Goal: Task Accomplishment & Management: Complete application form

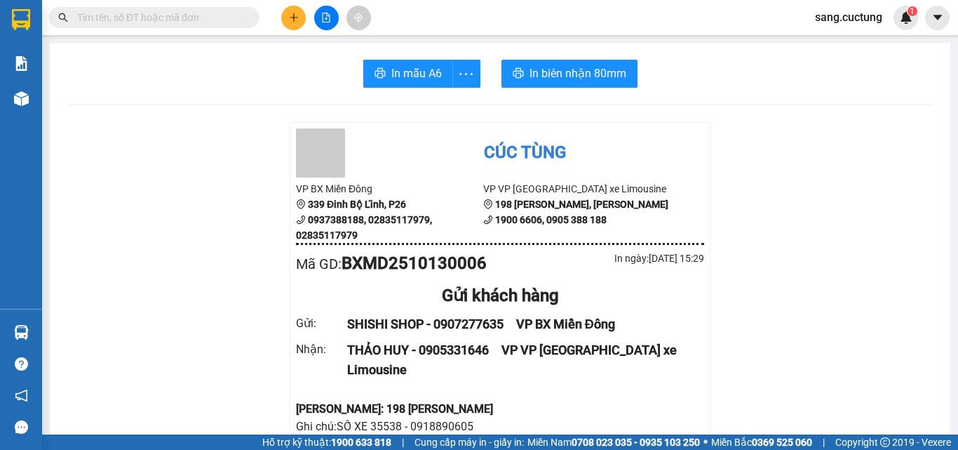
scroll to position [140, 0]
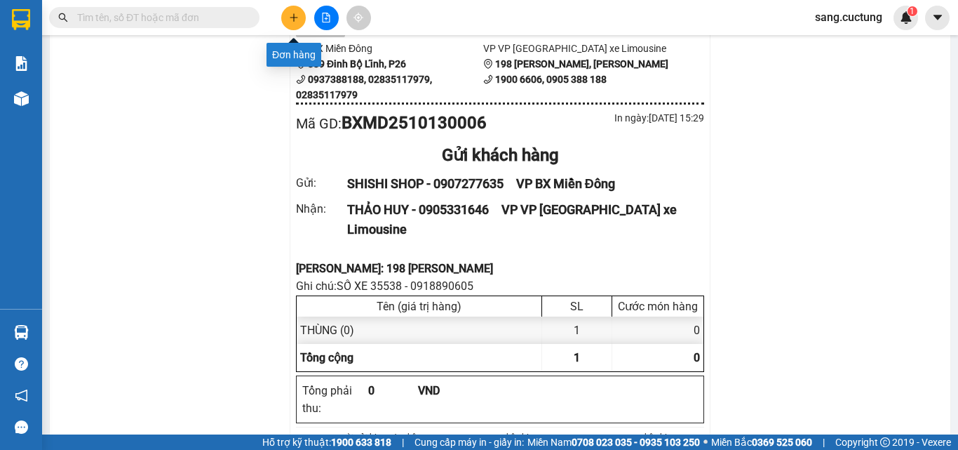
click at [297, 22] on icon "plus" at bounding box center [294, 18] width 10 height 10
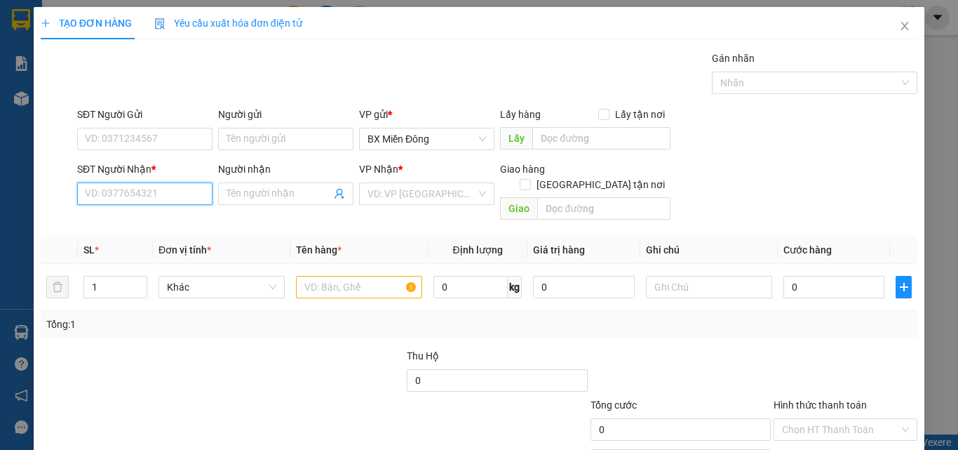
click at [130, 192] on input "SĐT Người Nhận *" at bounding box center [144, 193] width 135 height 22
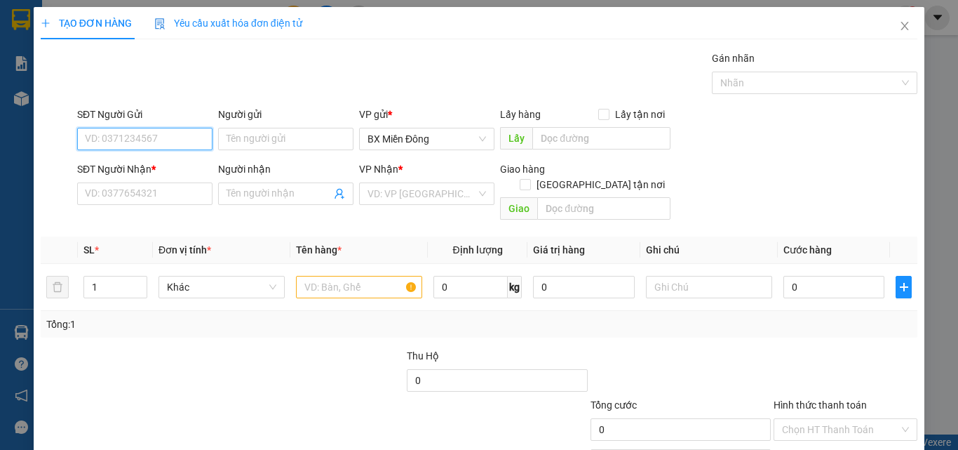
click at [111, 138] on input "SĐT Người Gửi" at bounding box center [144, 139] width 135 height 22
click at [141, 163] on div "0933741682 - HƯƠNG" at bounding box center [143, 166] width 117 height 15
type input "0933741682"
type input "HƯƠNG"
type input "0918610029"
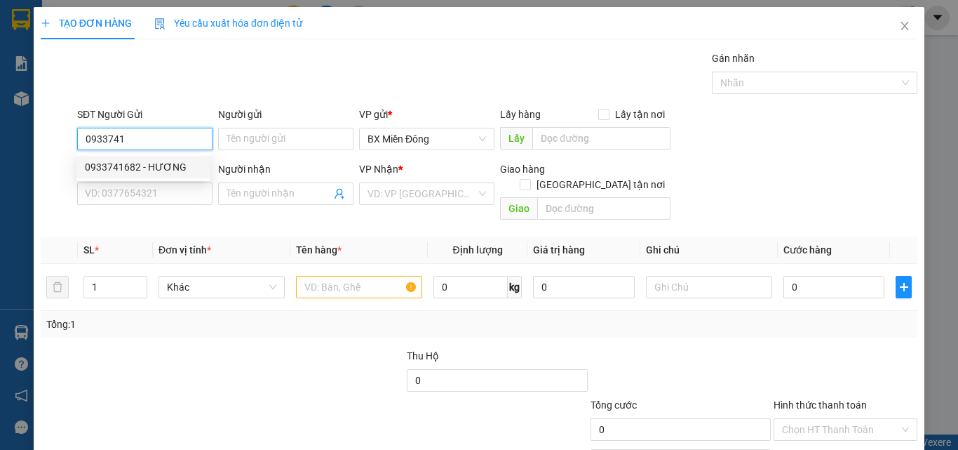
type input "CHÚC"
type input "50.000"
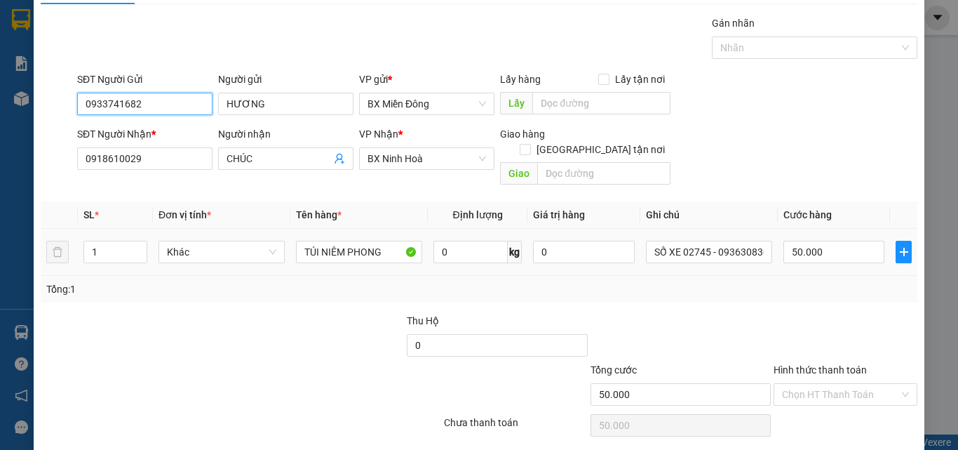
scroll to position [69, 0]
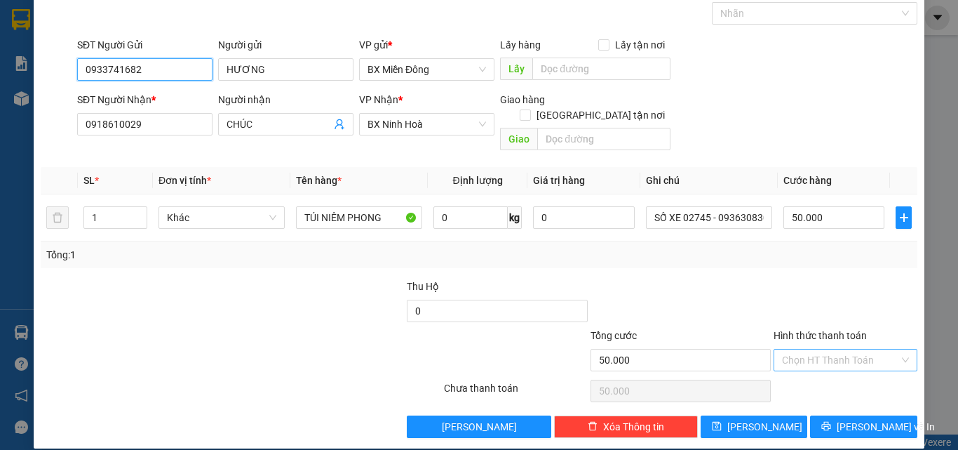
type input "0933741682"
click at [809, 349] on input "Hình thức thanh toán" at bounding box center [840, 359] width 117 height 21
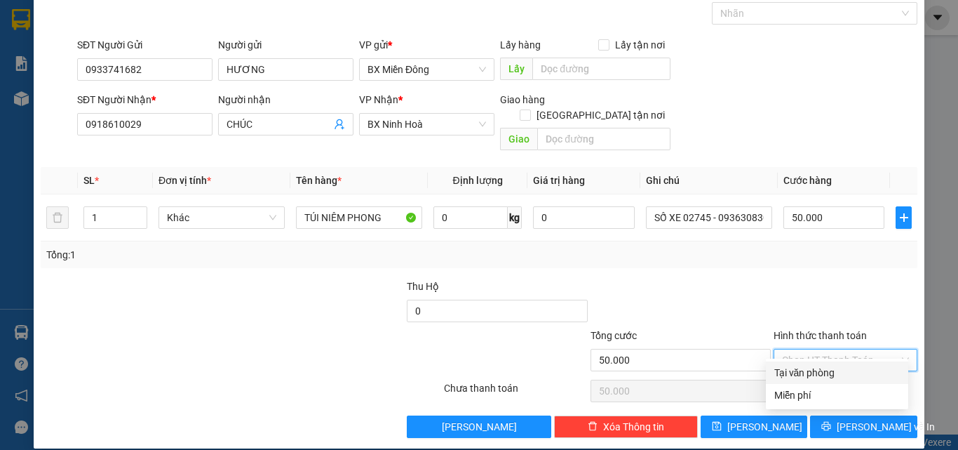
click at [803, 369] on div "Tại văn phòng" at bounding box center [837, 372] width 126 height 15
type input "0"
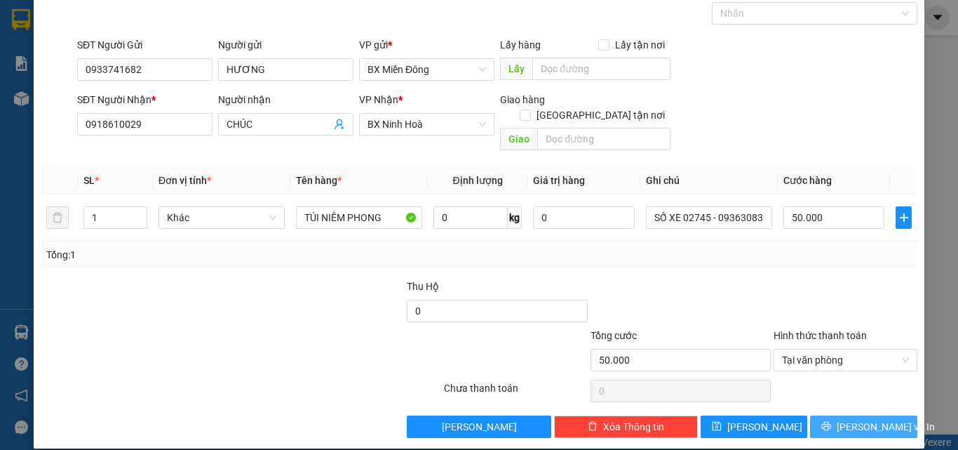
click at [849, 419] on span "[PERSON_NAME] và In" at bounding box center [886, 426] width 98 height 15
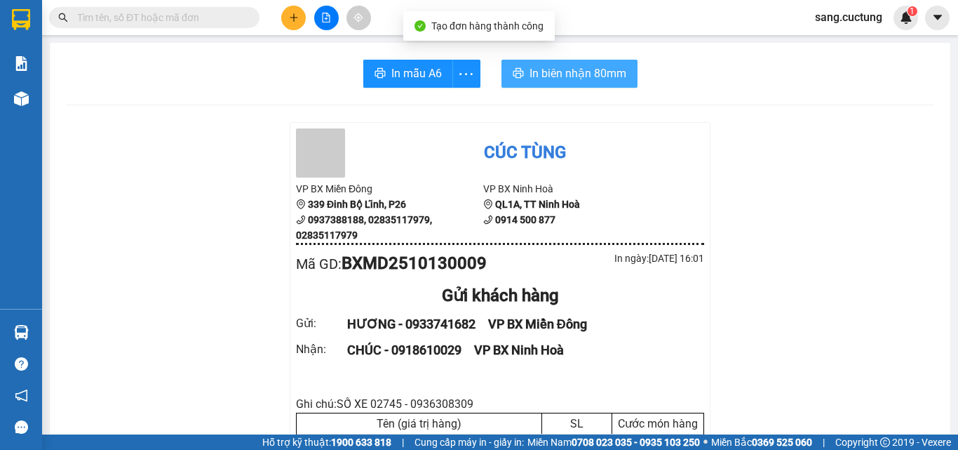
click at [601, 81] on span "In biên nhận 80mm" at bounding box center [578, 74] width 97 height 18
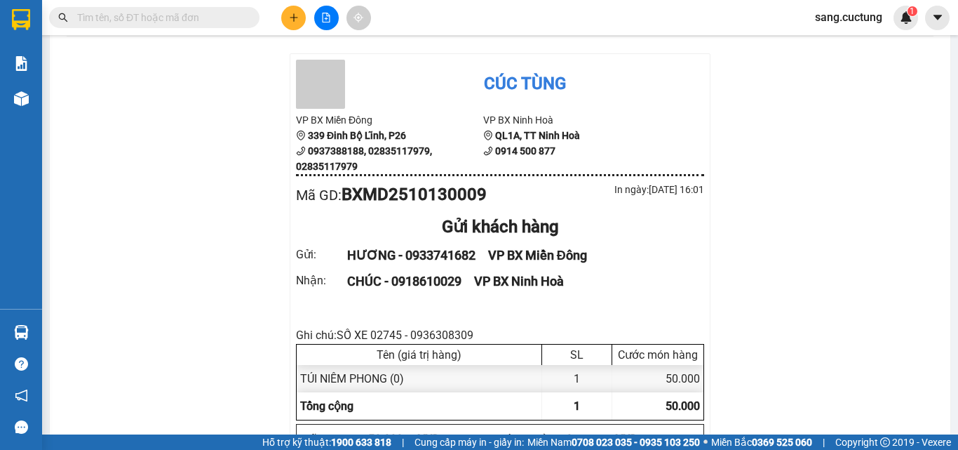
scroll to position [70, 0]
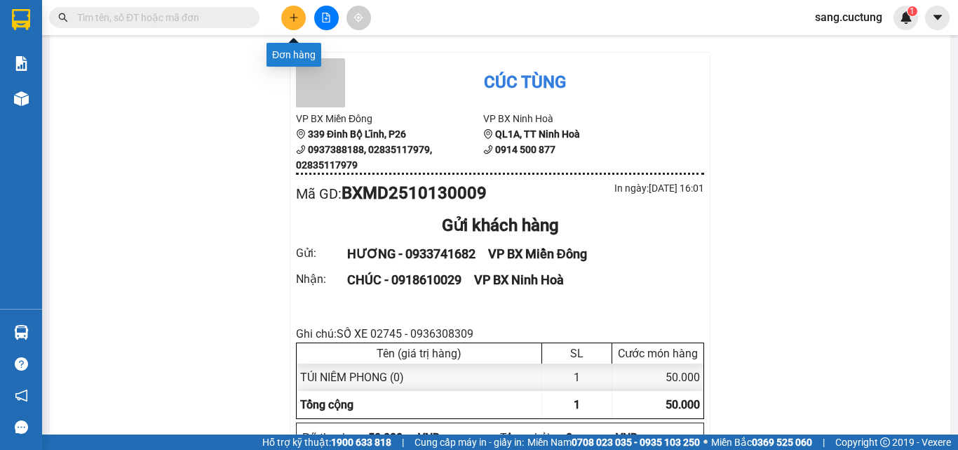
click at [295, 25] on button at bounding box center [293, 18] width 25 height 25
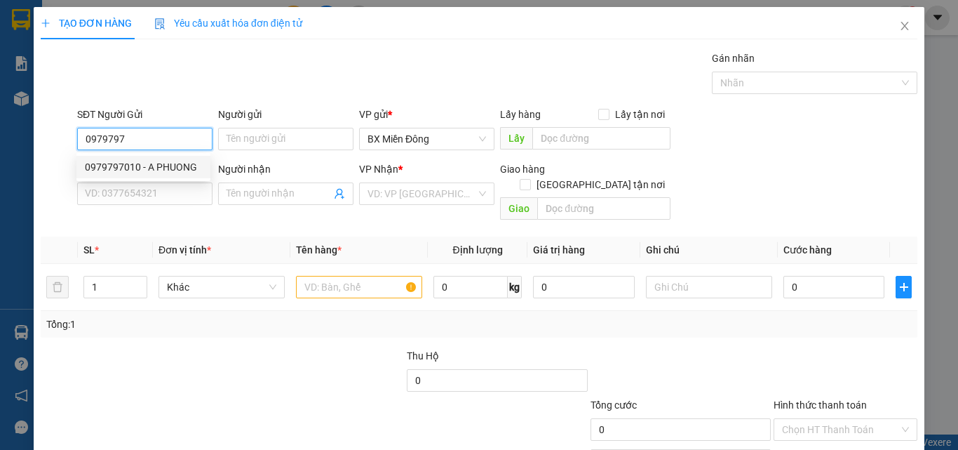
click at [130, 166] on div "0979797010 - A PHUONG" at bounding box center [143, 166] width 117 height 15
type input "0979797010"
type input "A PHUONG"
type input "0906182346"
type input "A NGHĨA"
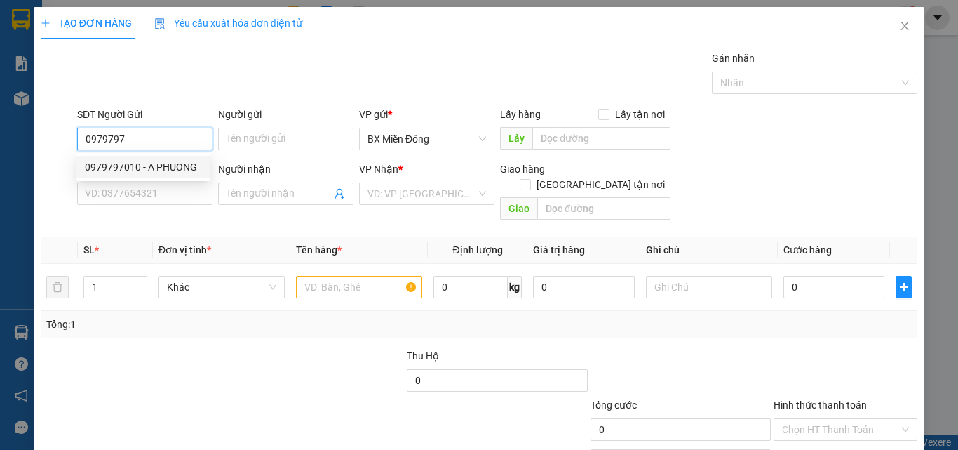
type input "CÂY XĂNG 34"
type input "900.000"
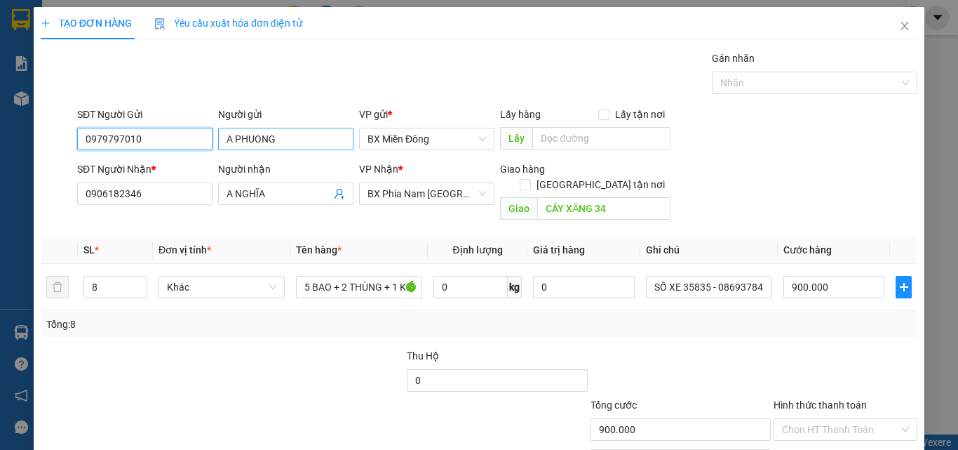
type input "0979797010"
drag, startPoint x: 238, startPoint y: 141, endPoint x: 345, endPoint y: 142, distance: 106.6
click at [345, 142] on input "A PHUONG" at bounding box center [285, 139] width 135 height 22
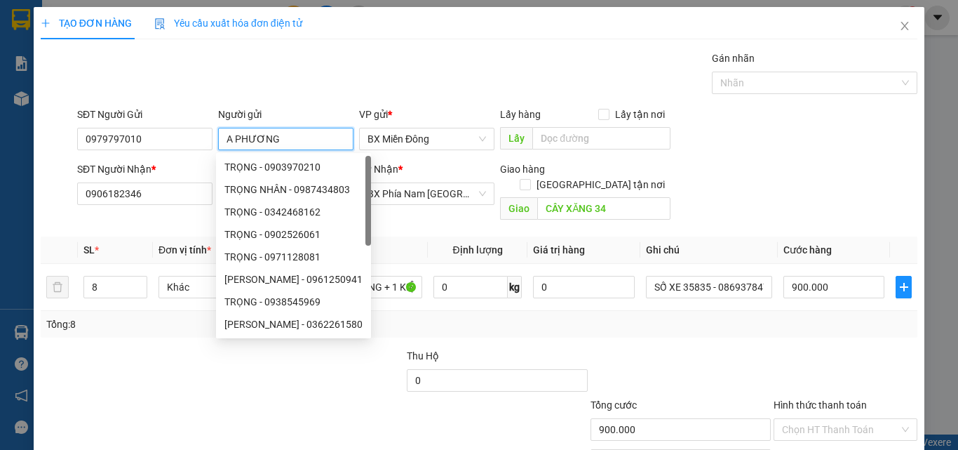
type input "A PHƯƠNG"
click at [873, 181] on div "SĐT Người Nhận * 0906182346 Người nhận A NGHĨA VP Nhận * BX Phía Nam [GEOGRAPHI…" at bounding box center [497, 193] width 846 height 65
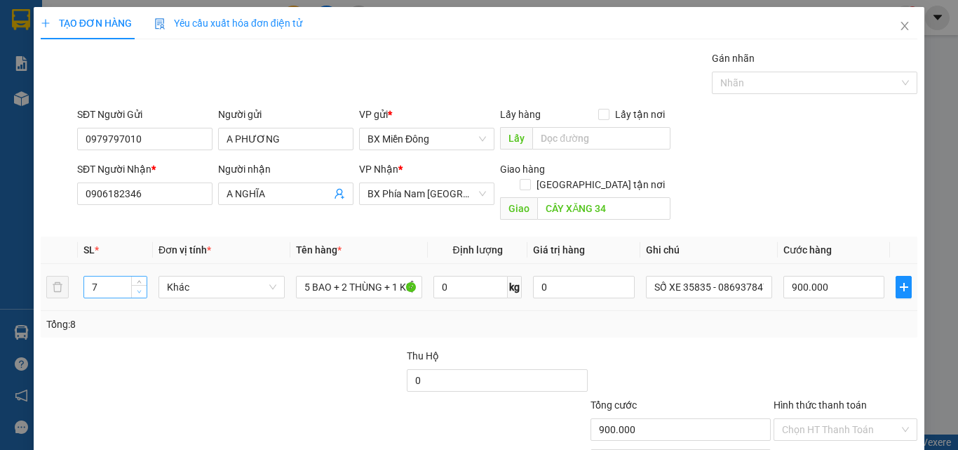
click at [140, 288] on span "down" at bounding box center [139, 292] width 8 height 8
click at [140, 289] on icon "down" at bounding box center [139, 291] width 5 height 5
type input "4"
click at [142, 288] on span "down" at bounding box center [139, 292] width 8 height 8
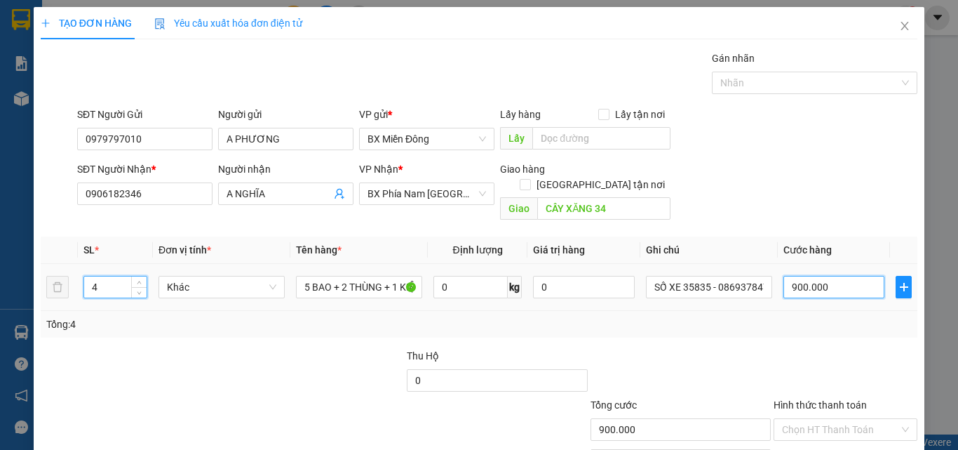
click at [814, 276] on input "900.000" at bounding box center [833, 287] width 101 height 22
type input "4"
type input "40"
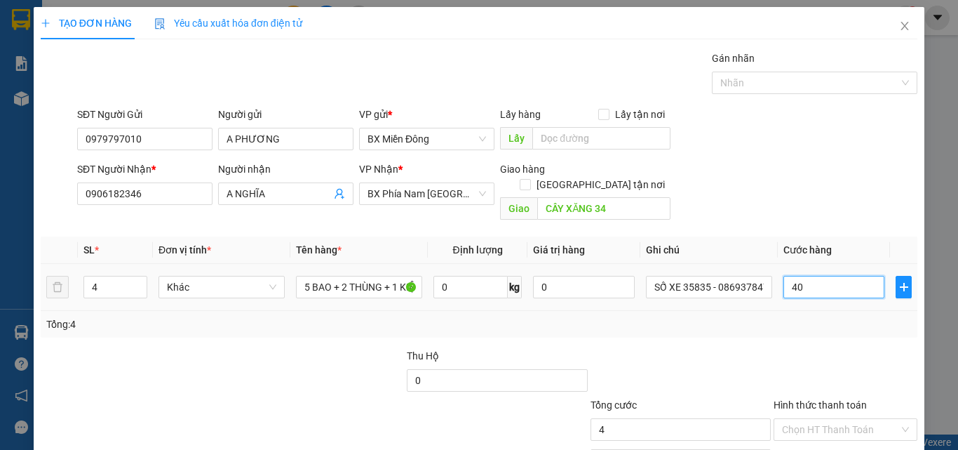
type input "40"
type input "400"
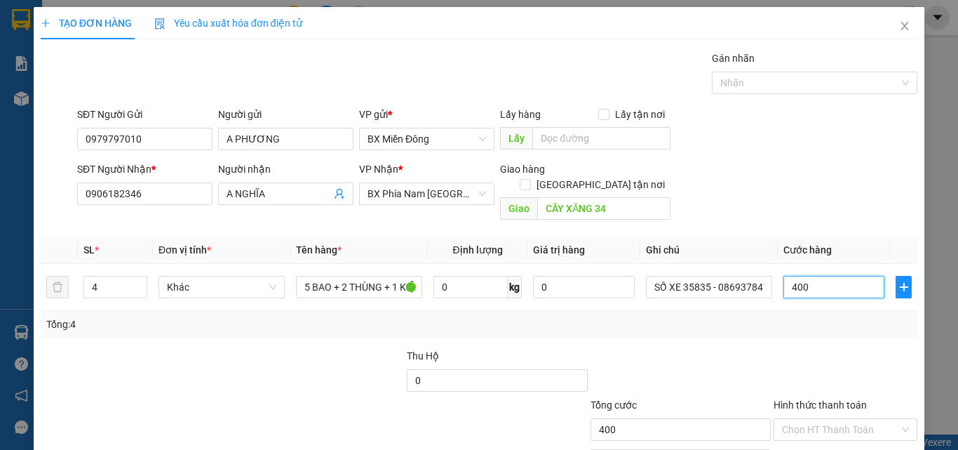
type input "400"
type input "400.000"
drag, startPoint x: 759, startPoint y: 328, endPoint x: 443, endPoint y: 317, distance: 315.8
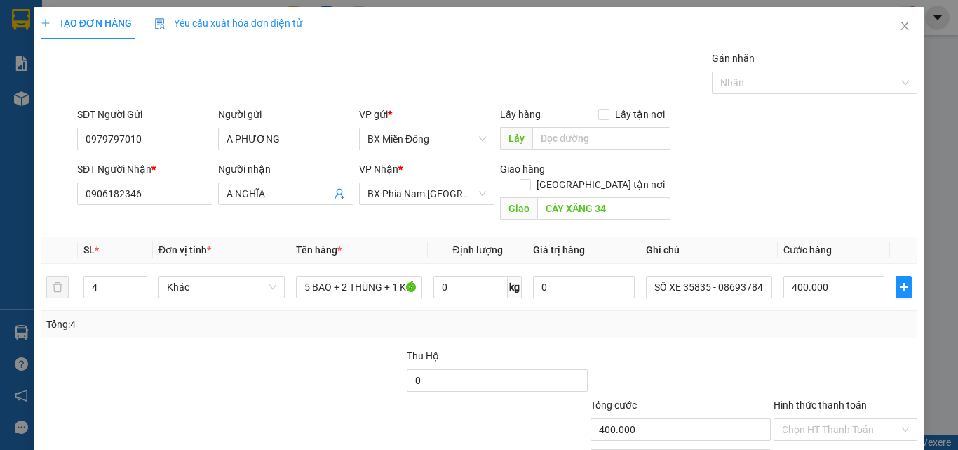
click at [739, 333] on div "Transit Pickup Surcharge Ids Transit Deliver Surcharge Ids Transit Deliver Surc…" at bounding box center [479, 279] width 877 height 457
click at [340, 276] on input "5 BAO + 2 THÙNG + 1 KIỆN" at bounding box center [359, 287] width 126 height 22
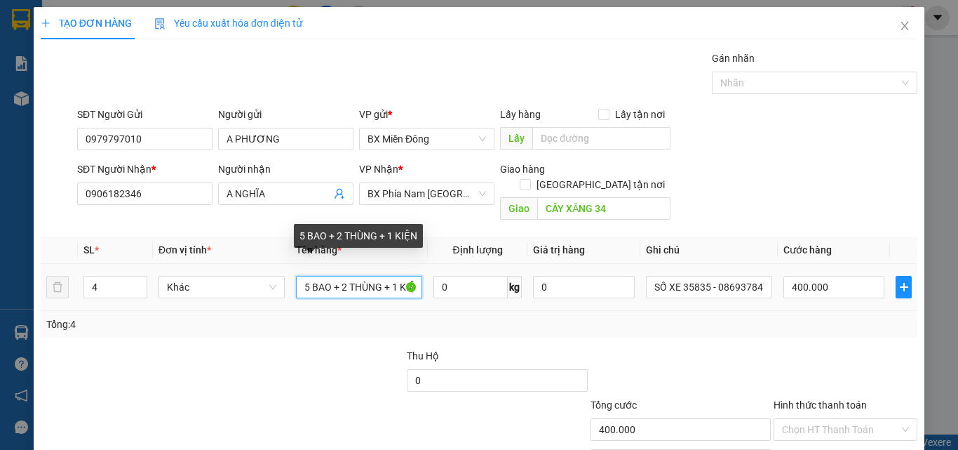
click at [340, 276] on input "5 BAO + 2 THÙNG + 1 KIỆN" at bounding box center [359, 287] width 126 height 22
type input "2 BAO + 1 KIỆN DÀI + 1 TÚI"
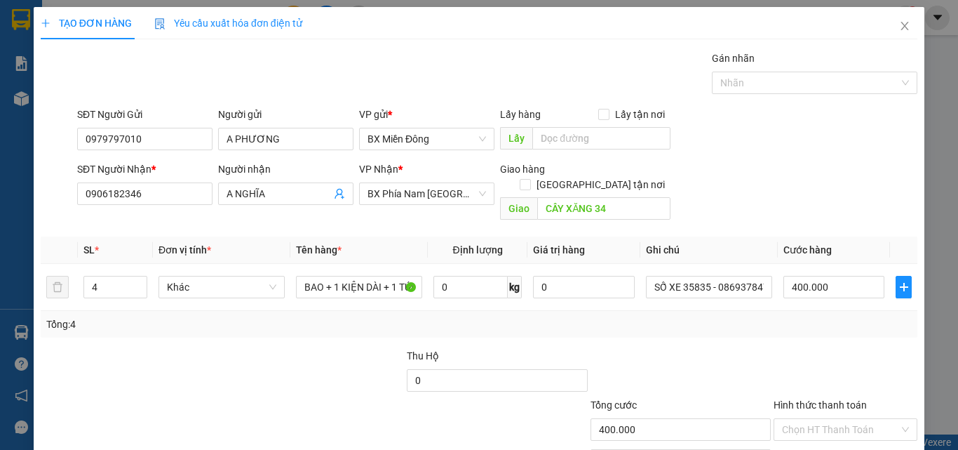
scroll to position [0, 0]
click at [772, 348] on div at bounding box center [845, 372] width 147 height 49
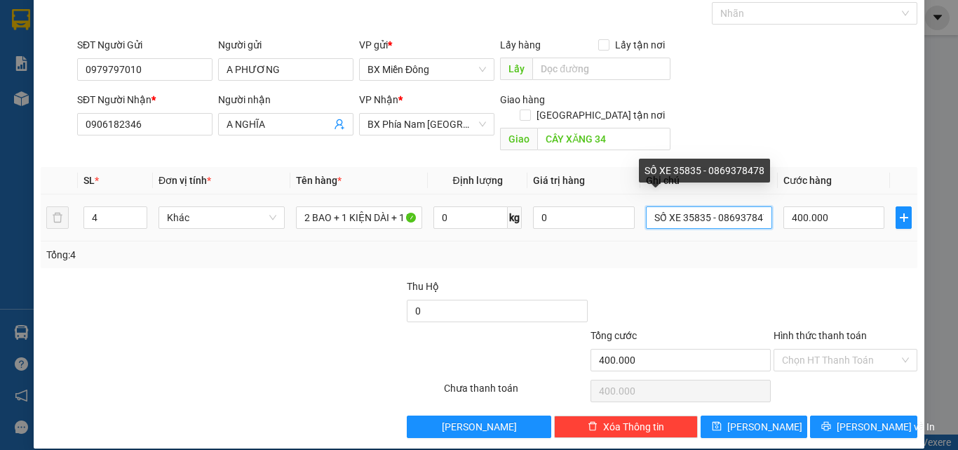
scroll to position [0, 9]
drag, startPoint x: 673, startPoint y: 203, endPoint x: 826, endPoint y: 217, distance: 154.2
click at [826, 217] on tr "4 Khác 2 BAO + 1 KIỆN DÀI + 1 TÚI 0 kg 0 SỐ XE 35835 - 0869378478 400.000" at bounding box center [479, 217] width 877 height 47
type input "SỐ XE 68725 - 0976300665"
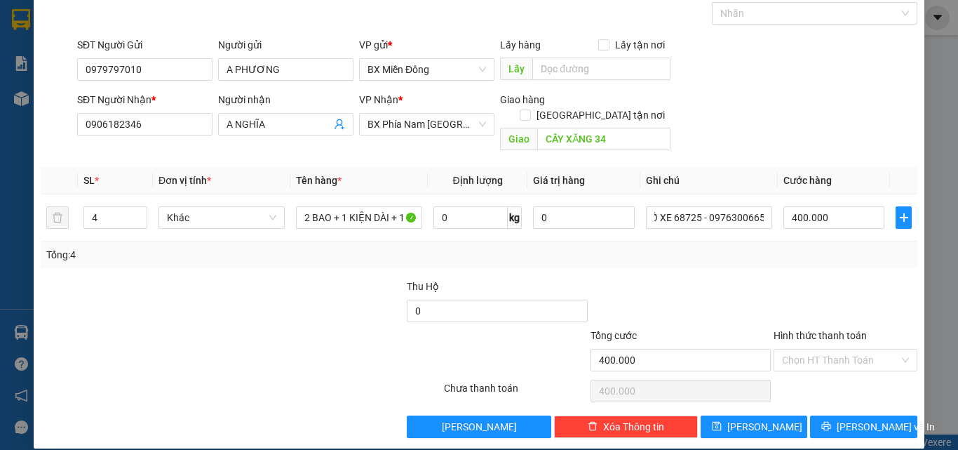
click at [817, 284] on div at bounding box center [845, 302] width 147 height 49
click at [830, 349] on input "Hình thức thanh toán" at bounding box center [840, 359] width 117 height 21
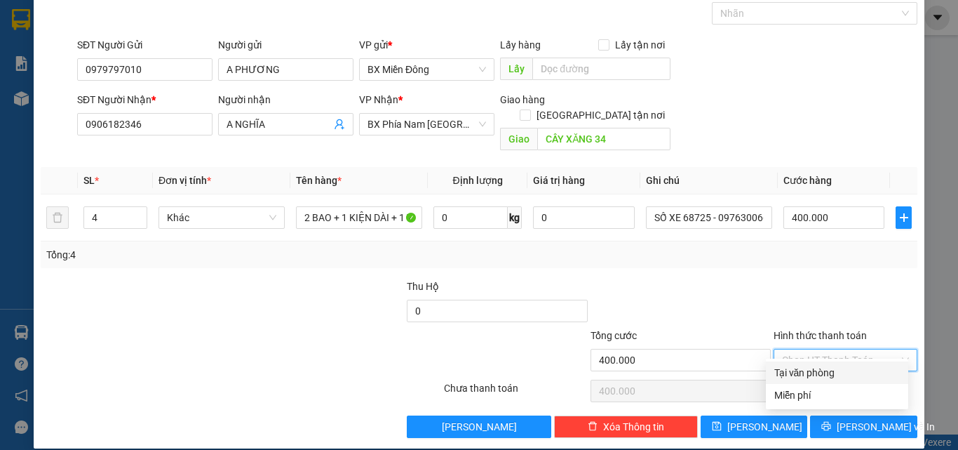
click at [817, 368] on div "Tại văn phòng" at bounding box center [837, 372] width 126 height 15
type input "0"
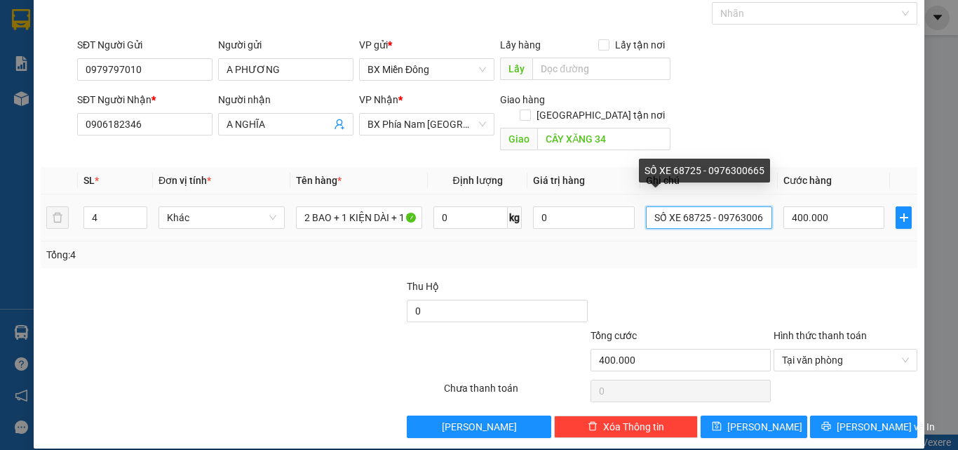
scroll to position [0, 9]
drag, startPoint x: 677, startPoint y: 202, endPoint x: 825, endPoint y: 224, distance: 149.6
click at [825, 224] on tr "4 Khác 2 BAO + 1 KIỆN DÀI + 1 TÚI 0 kg 0 SỐ XE 68725 - 0976300665 400.000" at bounding box center [479, 217] width 877 height 47
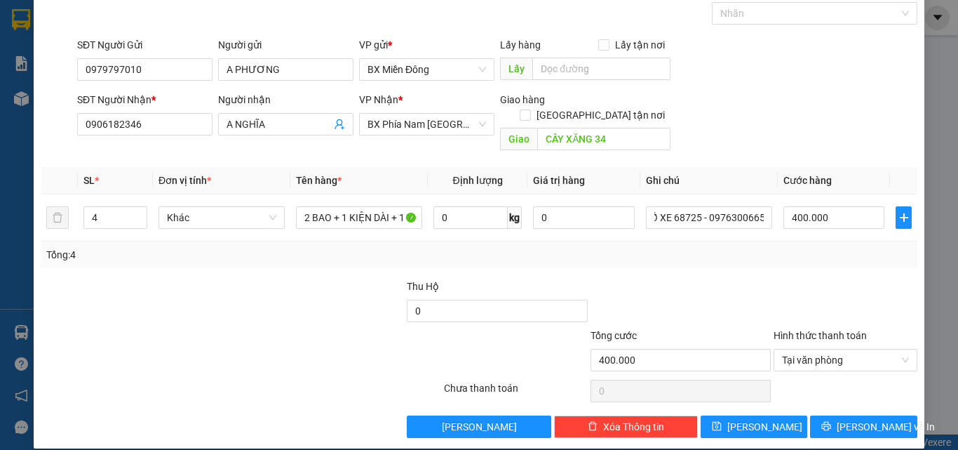
click at [809, 278] on div at bounding box center [845, 302] width 147 height 49
drag, startPoint x: 675, startPoint y: 198, endPoint x: 819, endPoint y: 226, distance: 146.5
click at [819, 226] on div "SL * Đơn vị tính * Tên hàng * Định lượng Giá trị hàng Ghi chú Cước hàng 4 Khác …" at bounding box center [479, 217] width 877 height 101
drag, startPoint x: 666, startPoint y: 205, endPoint x: 843, endPoint y: 234, distance: 179.1
click at [843, 234] on div "SL * Đơn vị tính * Tên hàng * Định lượng Giá trị hàng Ghi chú Cước hàng 4 Khác …" at bounding box center [479, 217] width 877 height 101
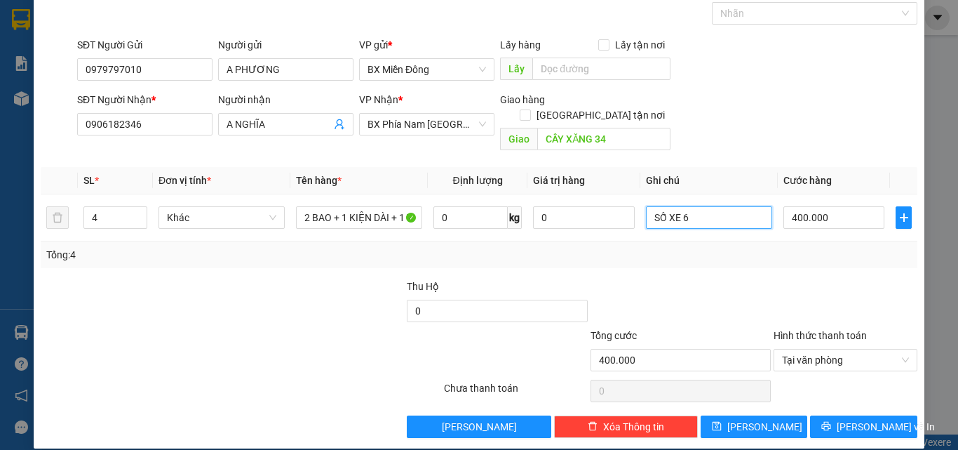
scroll to position [0, 0]
type input "SỐ XE 68725 - 0976300665"
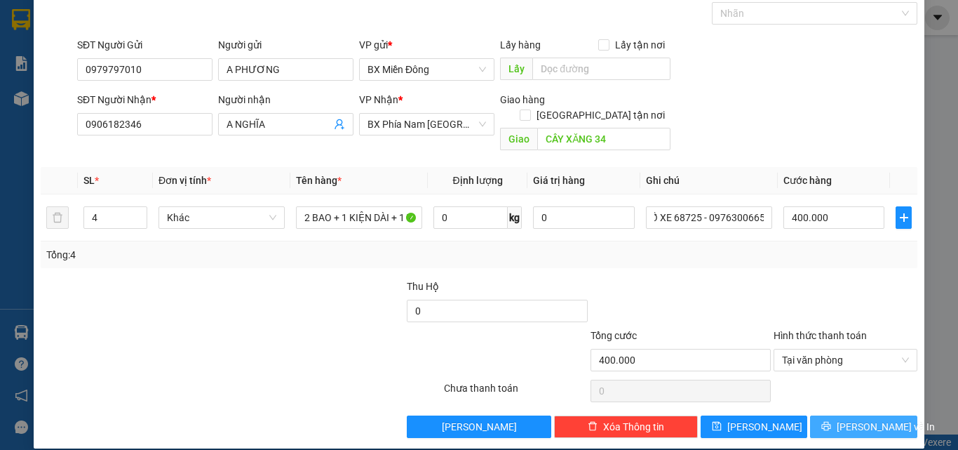
click at [843, 419] on span "[PERSON_NAME] và In" at bounding box center [886, 426] width 98 height 15
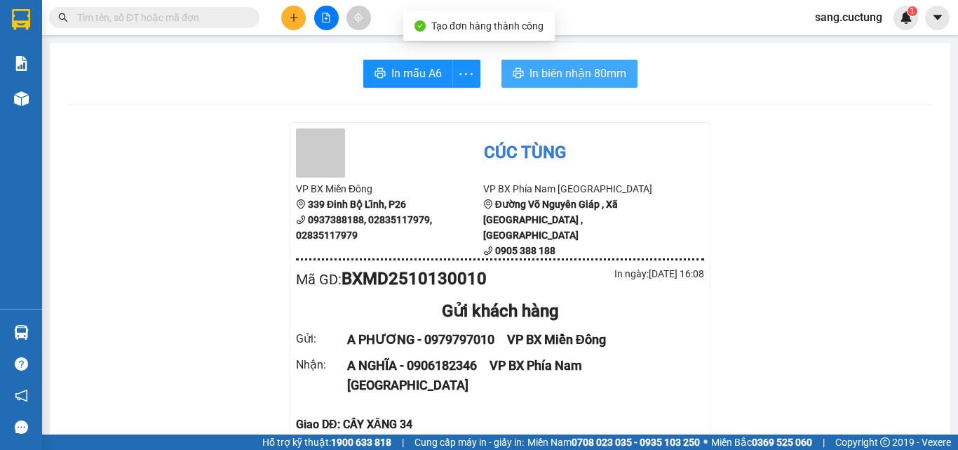
click at [567, 69] on span "In biên nhận 80mm" at bounding box center [578, 74] width 97 height 18
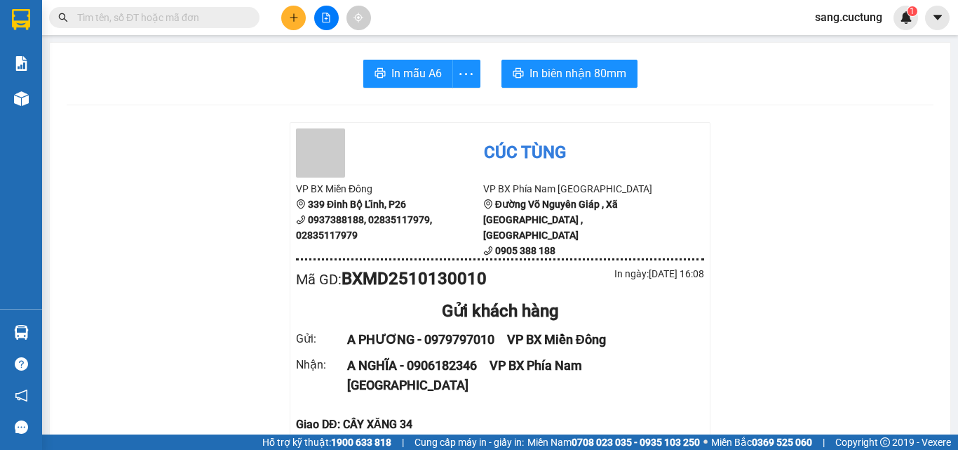
click at [288, 22] on button at bounding box center [293, 18] width 25 height 25
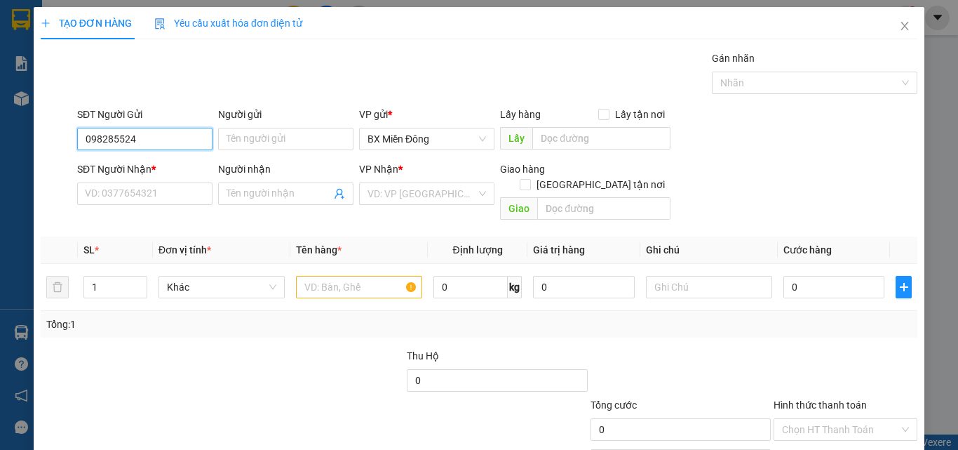
type input "0982855524"
click at [177, 168] on div "0982855524 - ICHIBAN" at bounding box center [143, 166] width 117 height 15
type input "ICHIBAN"
type input "0905331646"
type input "[PERSON_NAME]"
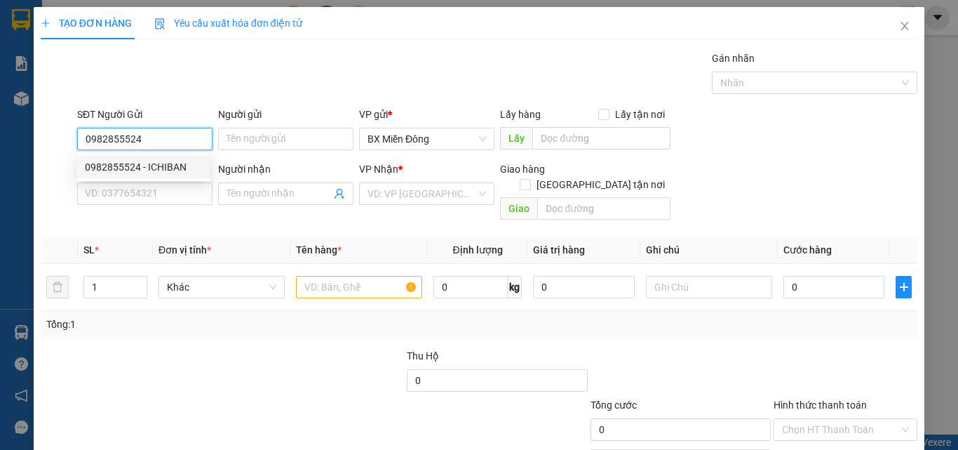
type input "VP CÚC TÙNG 198 [PERSON_NAME]"
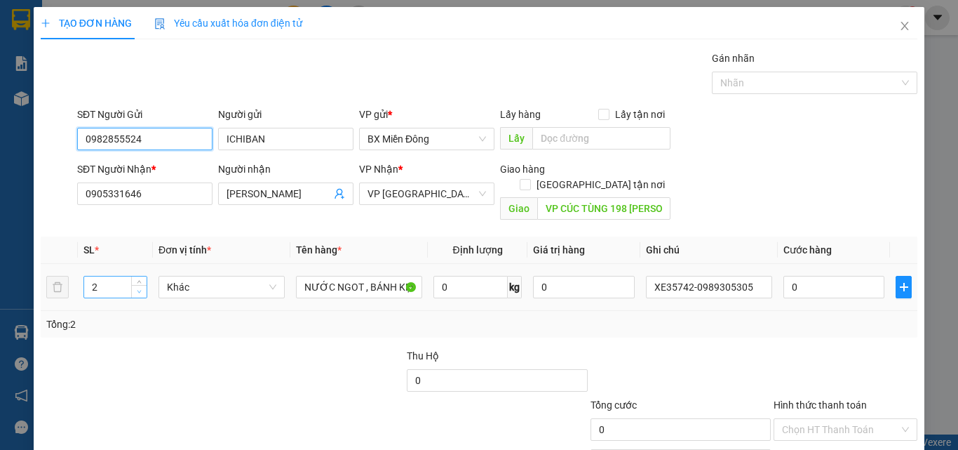
type input "0982855524"
click at [139, 285] on span "Decrease Value" at bounding box center [138, 291] width 15 height 13
type input "1"
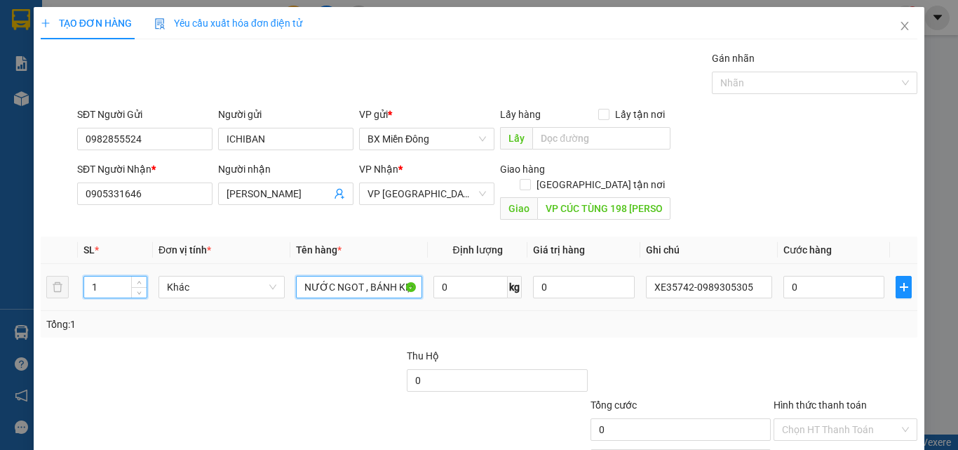
click at [351, 276] on input "NƯỚC NGOT , BÁNH KẸO" at bounding box center [359, 287] width 126 height 22
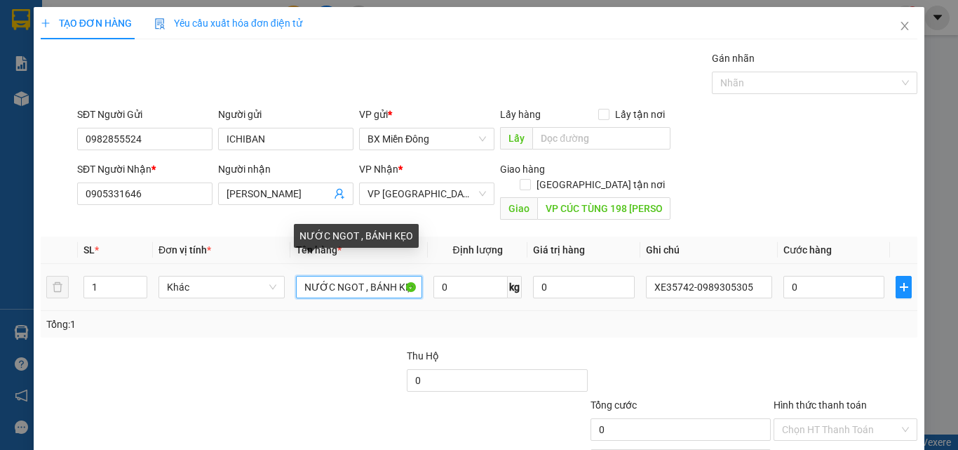
click at [351, 276] on input "NƯỚC NGOT , BÁNH KẸO" at bounding box center [359, 287] width 126 height 22
type input "KIỆN NIÊM PHONG"
type input "SỐ XE 35538 - 0918890605"
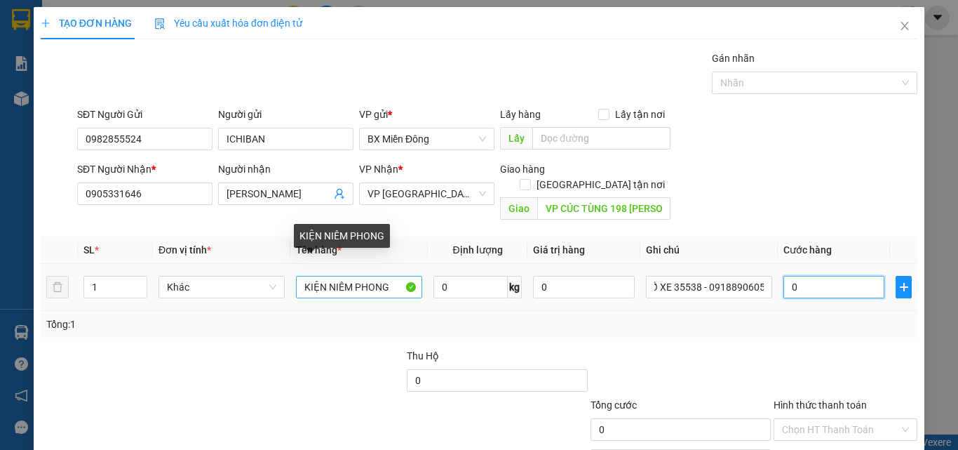
scroll to position [0, 0]
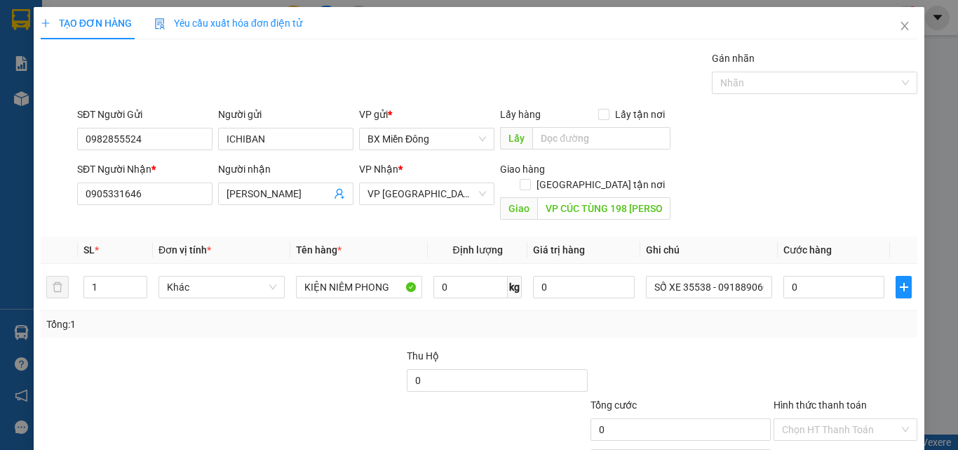
click at [807, 348] on div at bounding box center [845, 372] width 147 height 49
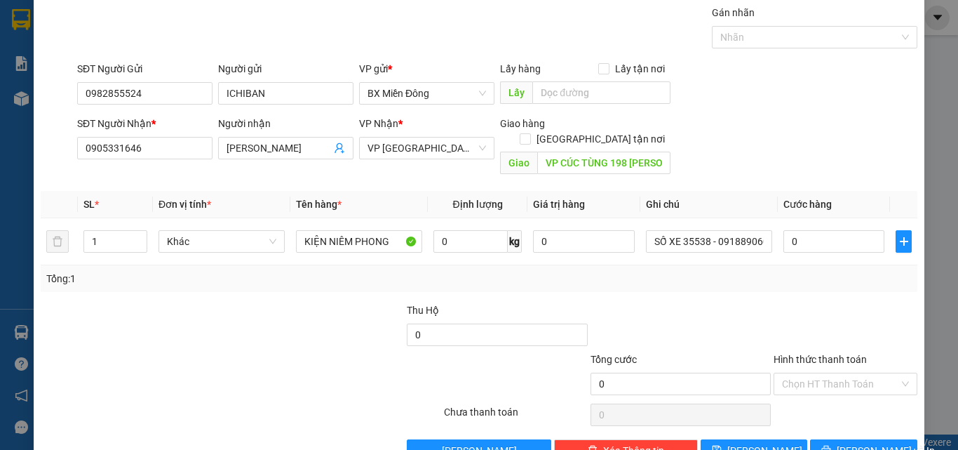
scroll to position [69, 0]
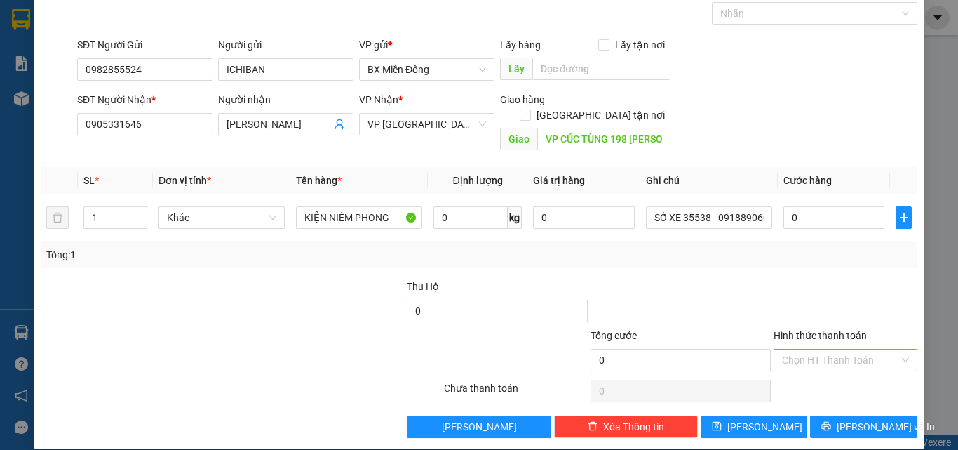
click at [823, 349] on input "Hình thức thanh toán" at bounding box center [840, 359] width 117 height 21
click at [798, 394] on div "Miễn phí" at bounding box center [837, 394] width 126 height 15
click at [681, 255] on div "Transit Pickup Surcharge Ids Transit Deliver Surcharge Ids Transit Deliver Surc…" at bounding box center [479, 209] width 877 height 457
click at [847, 419] on span "[PERSON_NAME] và In" at bounding box center [886, 426] width 98 height 15
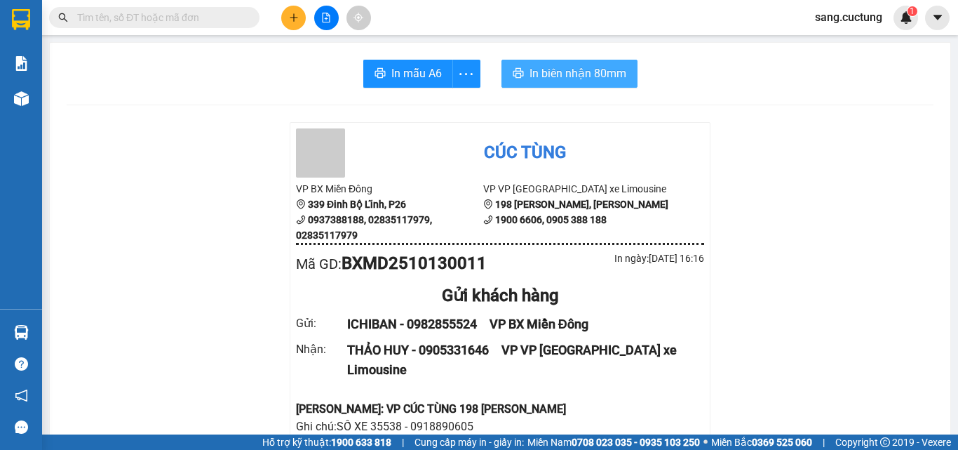
click at [545, 79] on span "In biên nhận 80mm" at bounding box center [578, 74] width 97 height 18
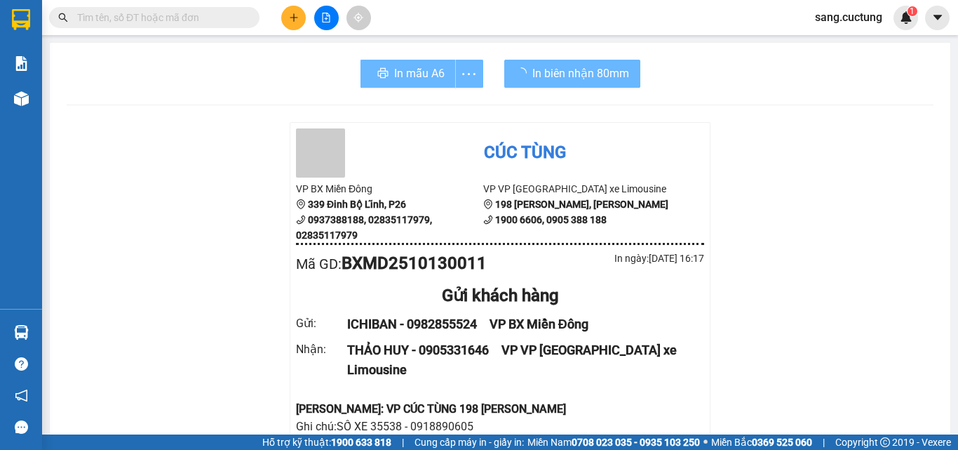
scroll to position [210, 0]
